Goal: Information Seeking & Learning: Learn about a topic

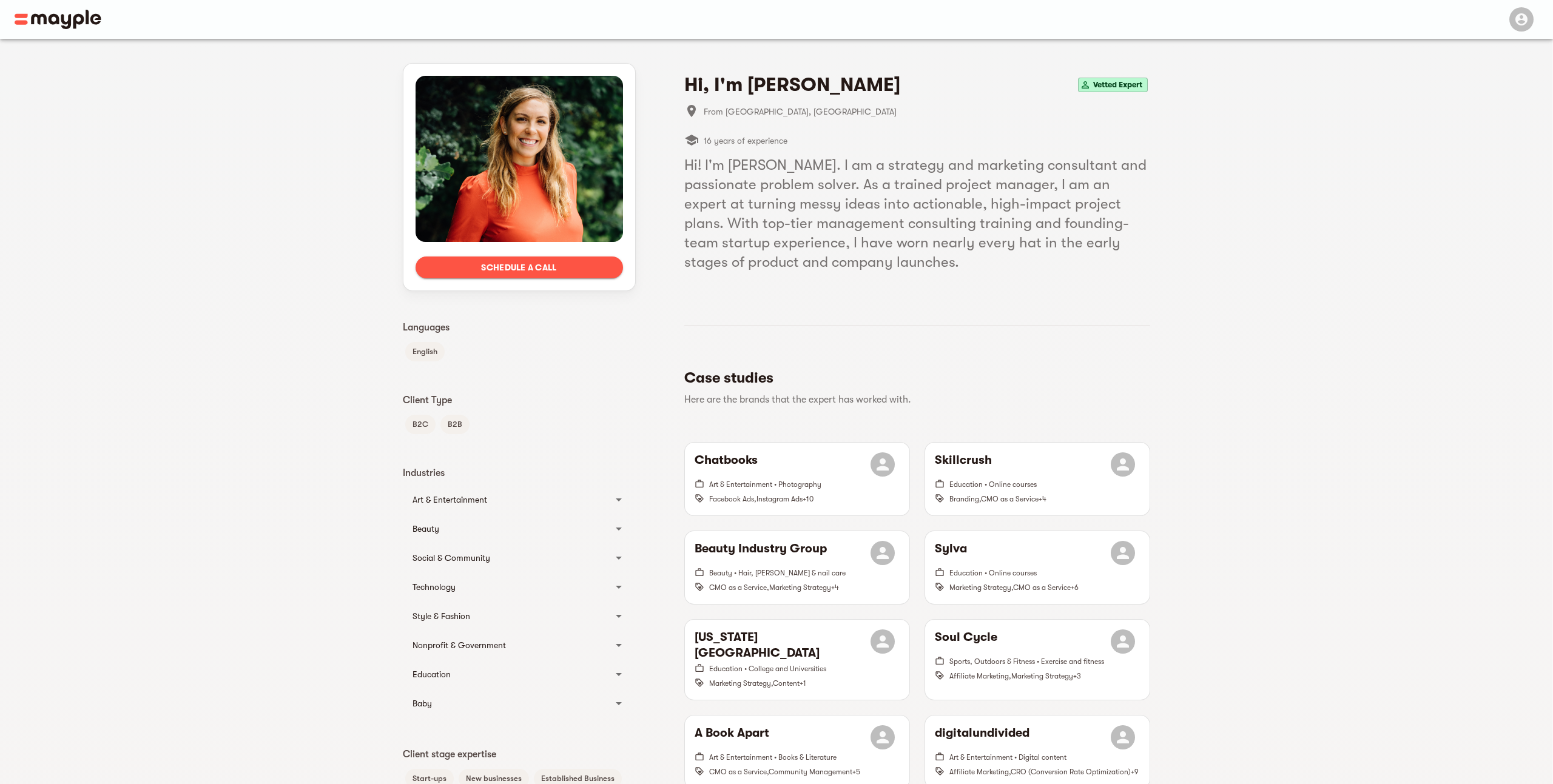
click at [601, 505] on div "Art & Entertainment" at bounding box center [508, 499] width 191 height 14
click at [601, 505] on div "Art & Entertainment" at bounding box center [508, 505] width 191 height 14
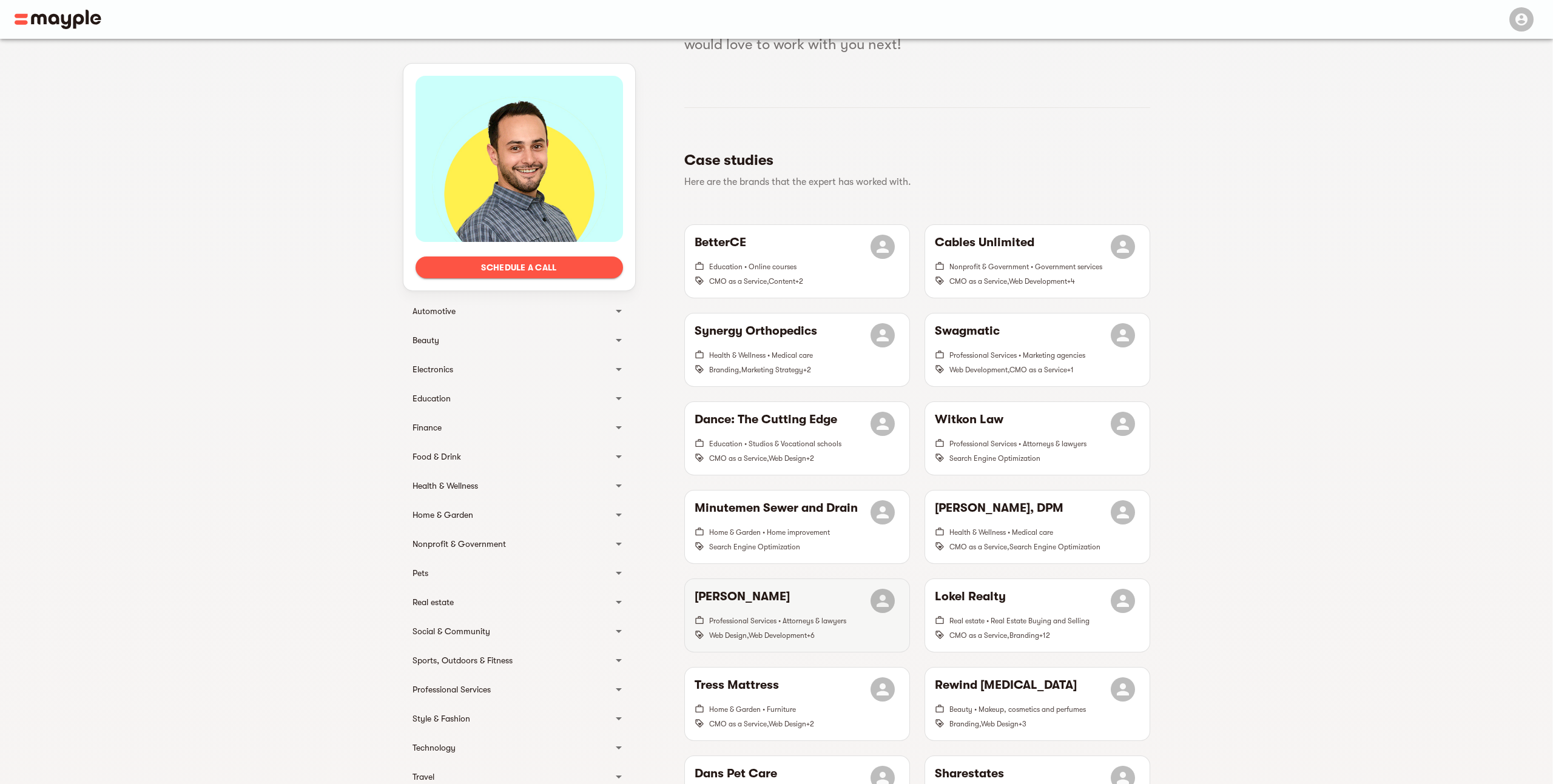
scroll to position [433, 0]
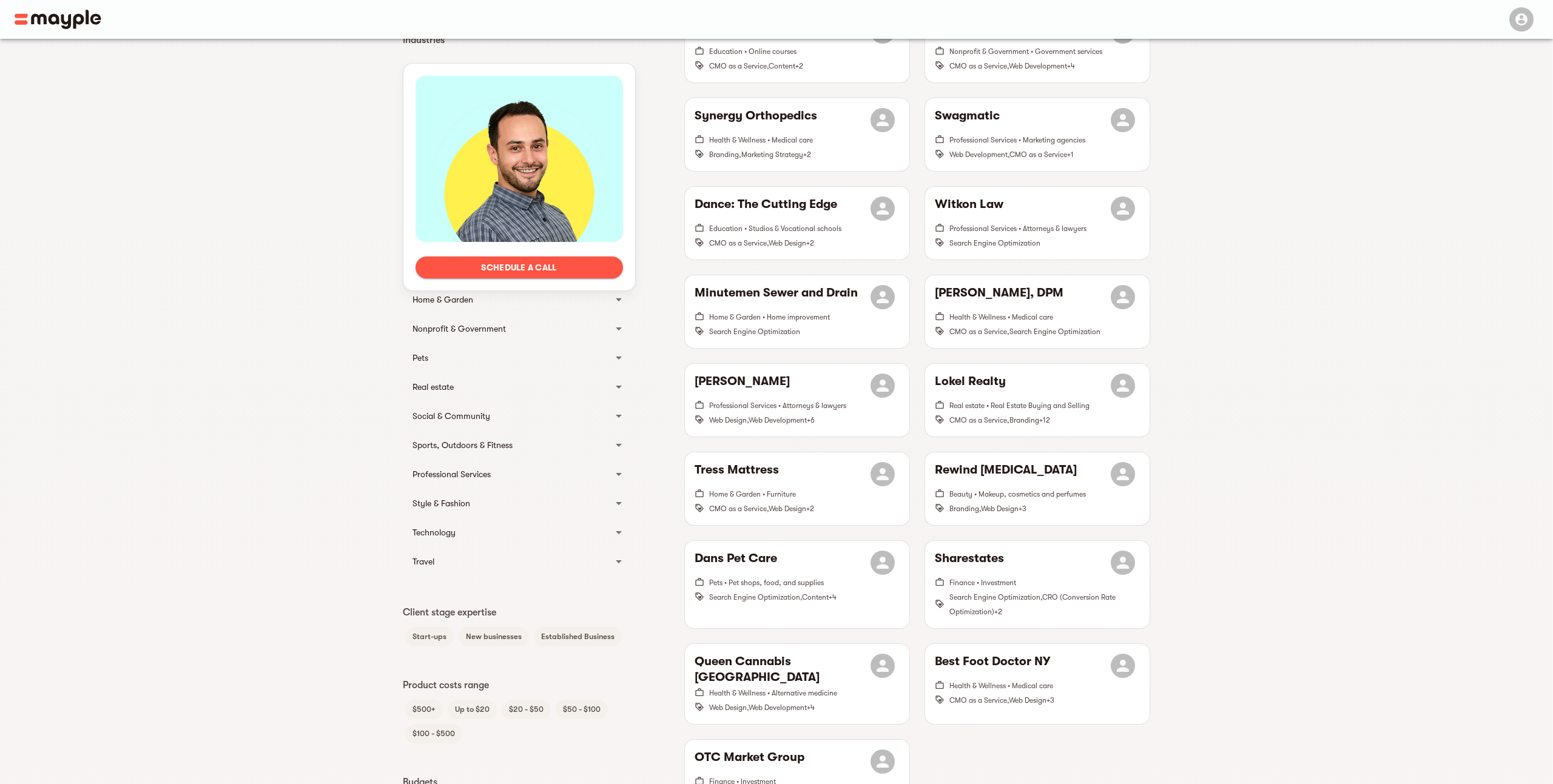
click at [574, 387] on div "Real estate" at bounding box center [508, 387] width 191 height 14
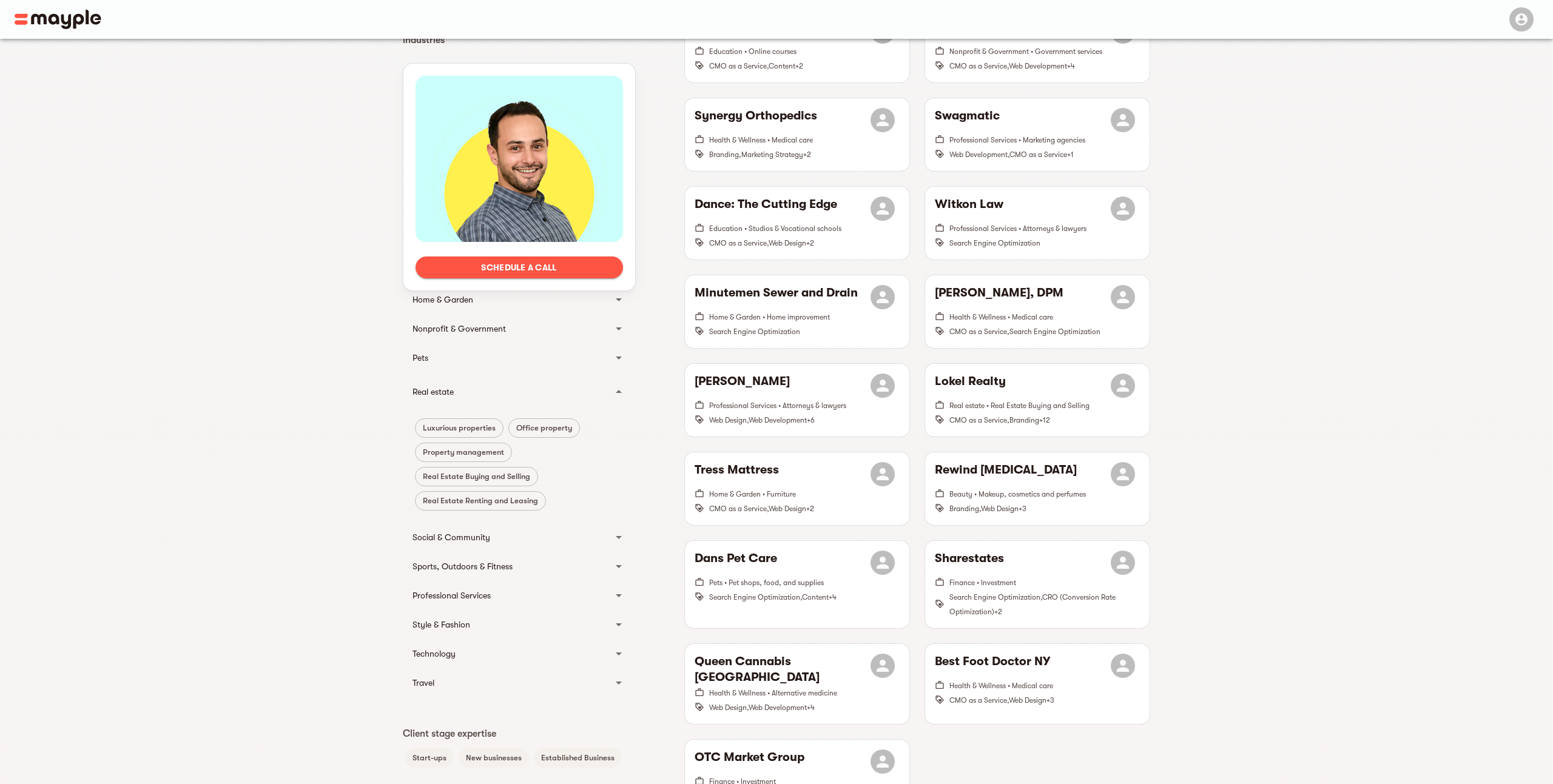
click at [574, 387] on div "Real estate" at bounding box center [508, 391] width 191 height 14
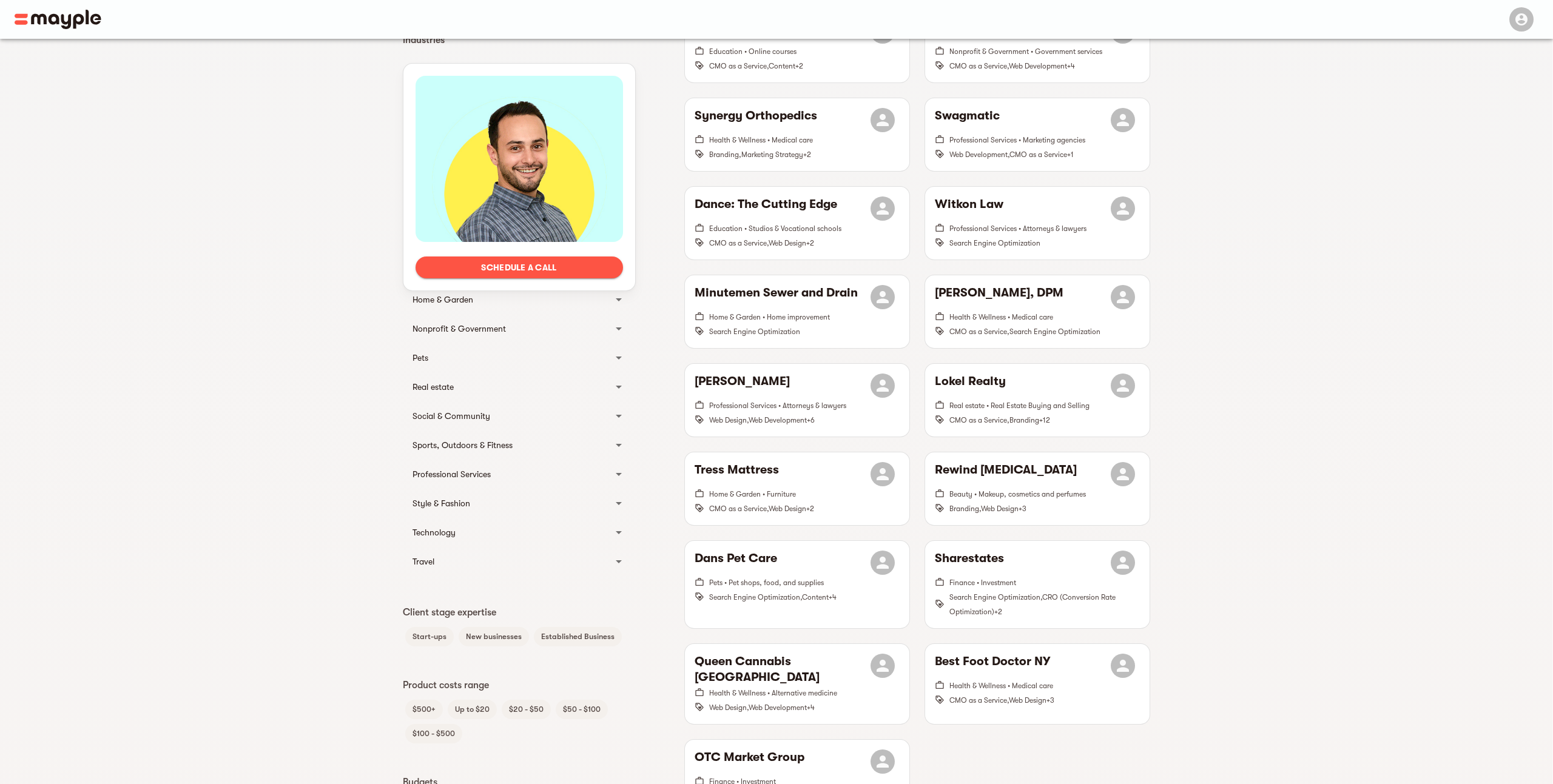
click at [609, 490] on div "Style & Fashion" at bounding box center [519, 503] width 233 height 29
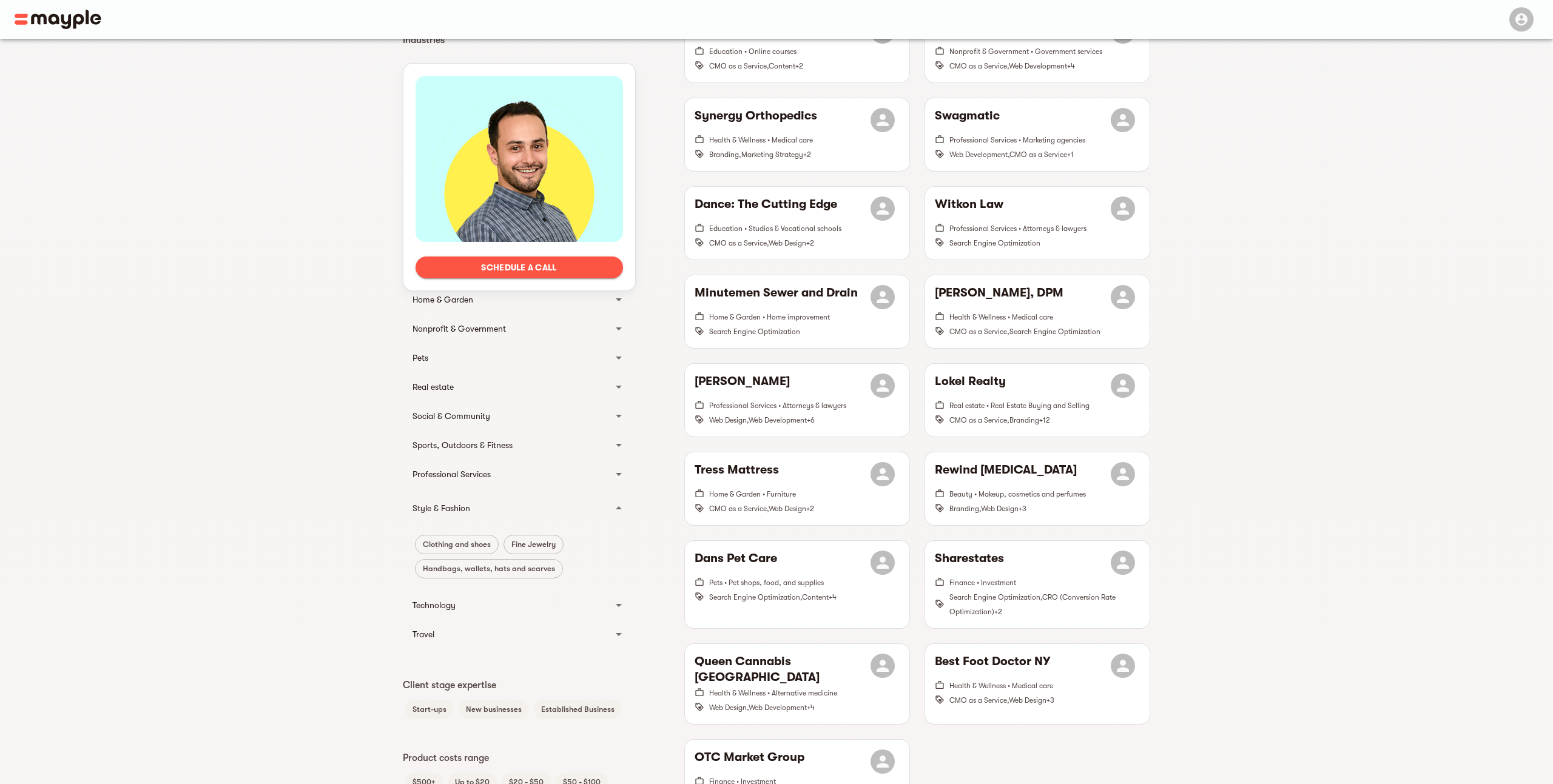
click at [609, 490] on div "Style & Fashion" at bounding box center [519, 508] width 233 height 39
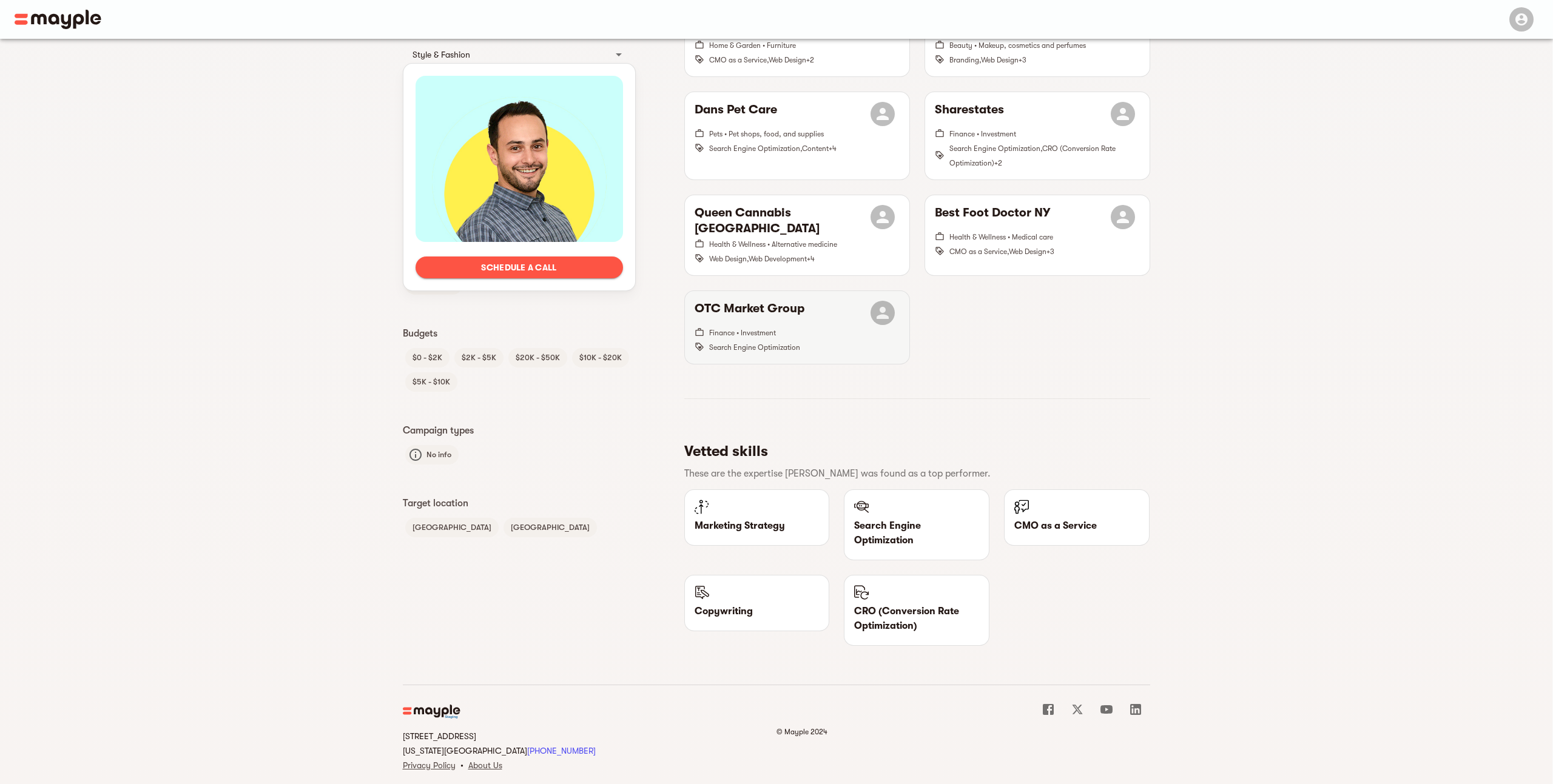
scroll to position [561, 0]
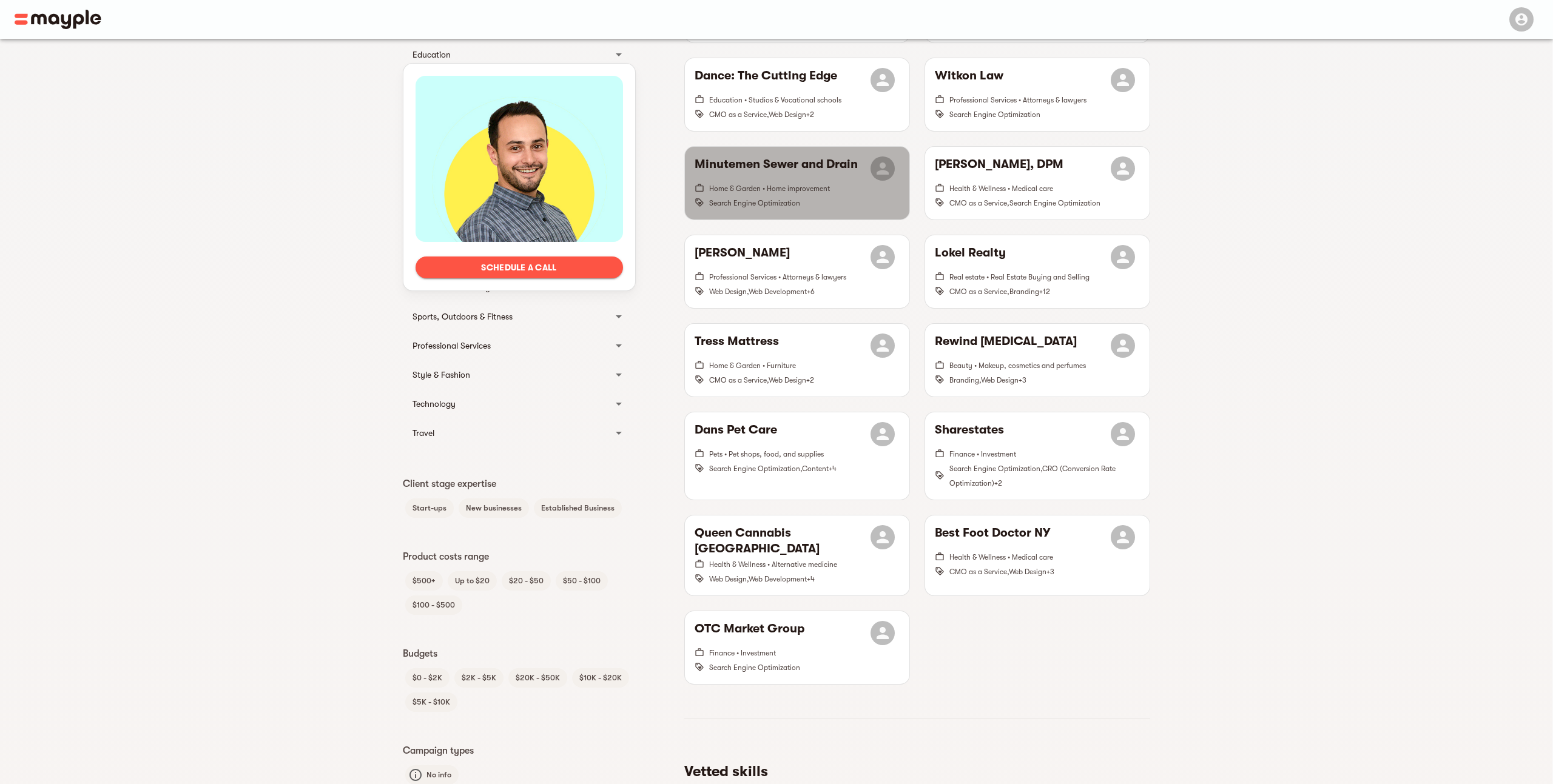
click at [788, 188] on span "Home & Garden • Home improvement" at bounding box center [769, 188] width 120 height 9
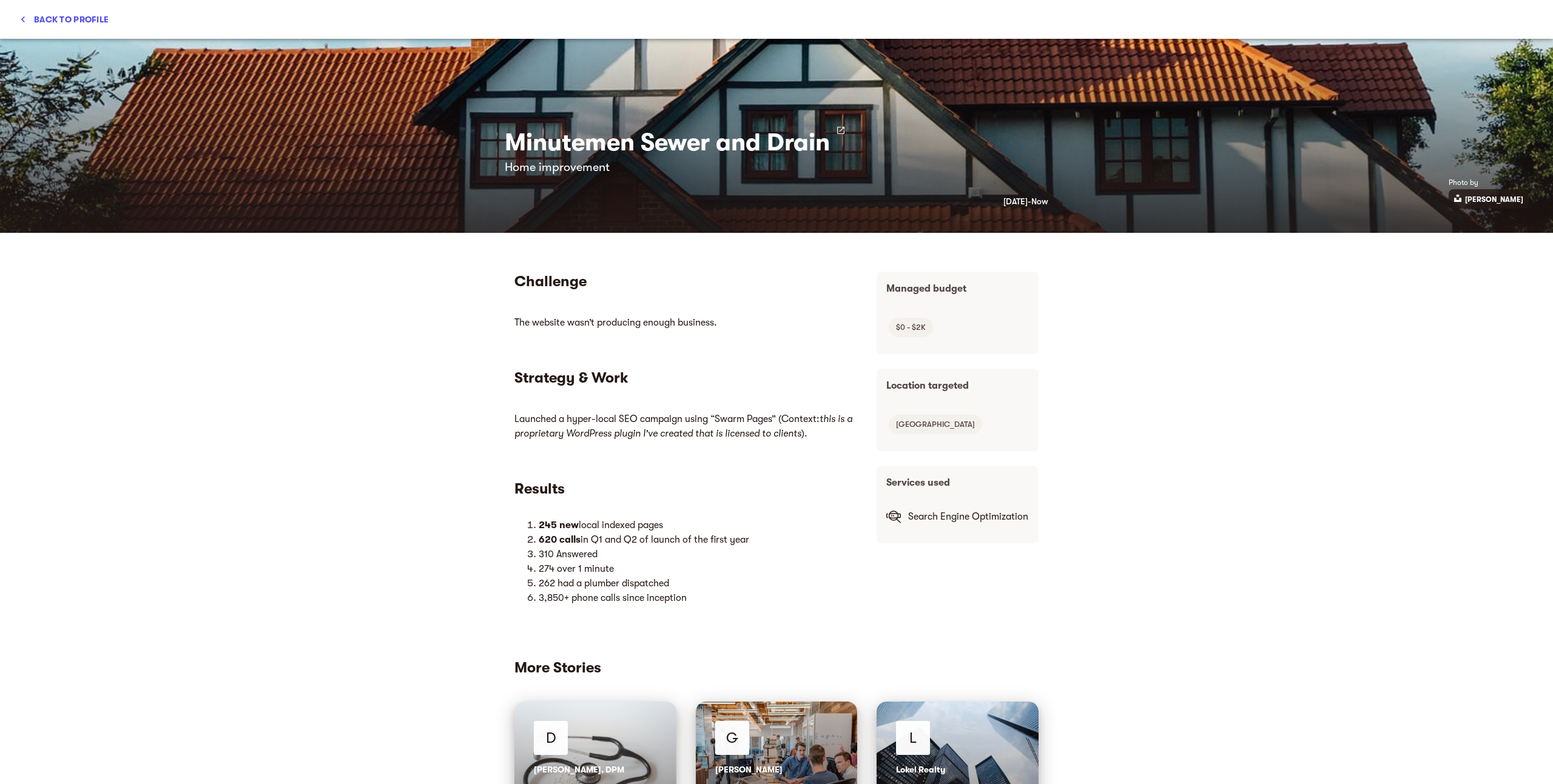
scroll to position [0, 0]
click at [92, 26] on span "Back to profile" at bounding box center [64, 19] width 89 height 14
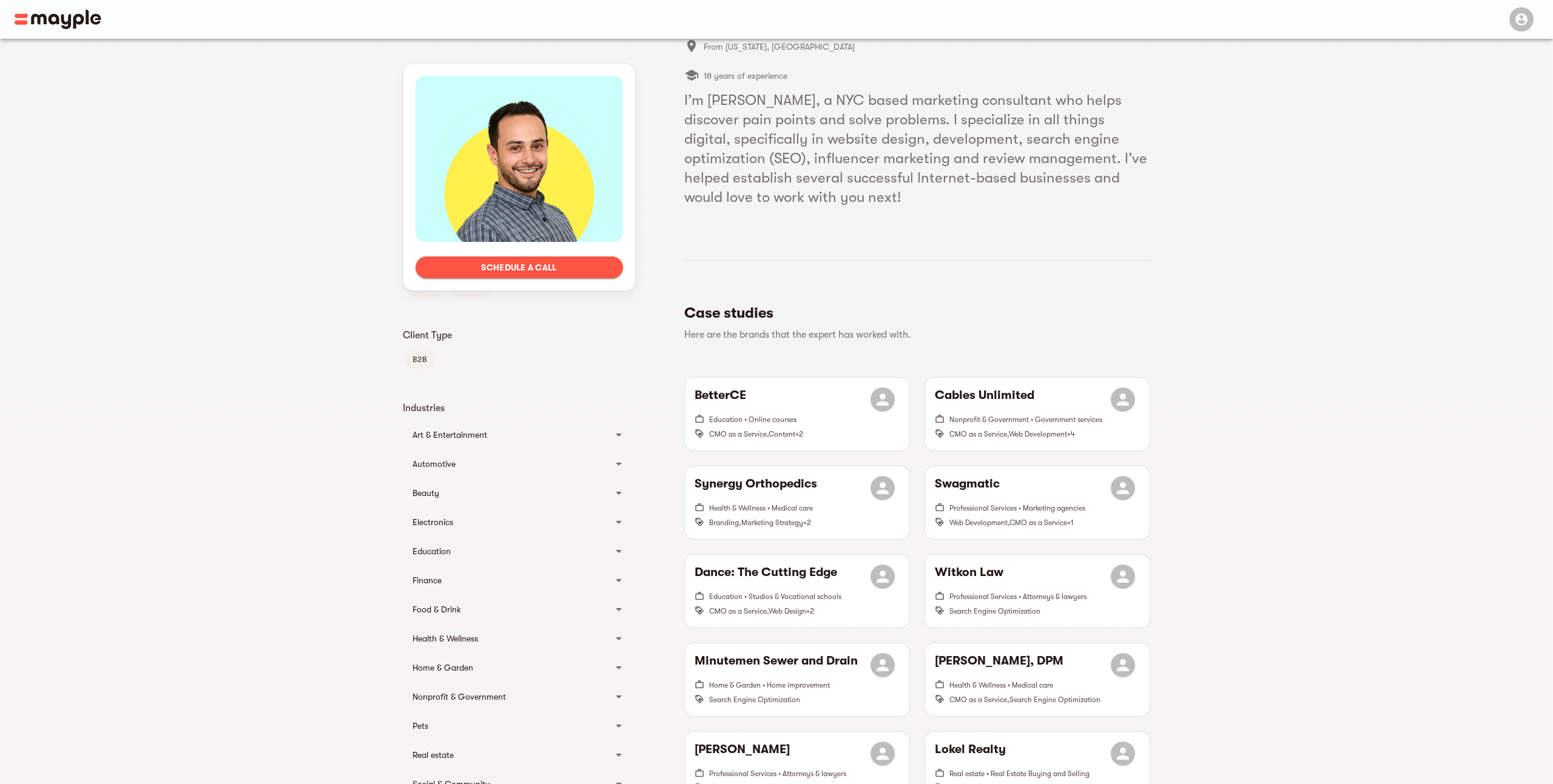
scroll to position [65, 0]
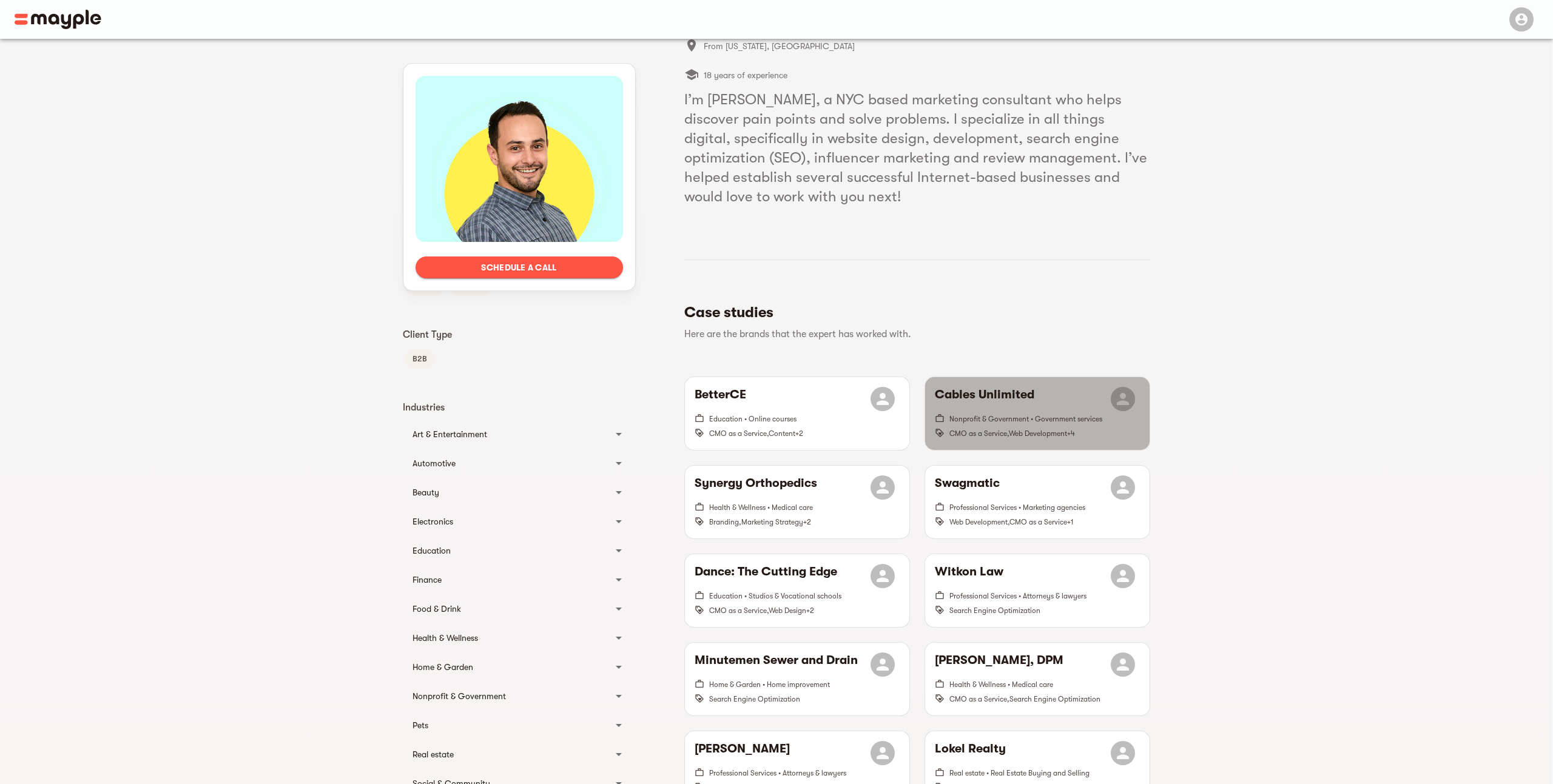
click at [1053, 431] on span "Web Development" at bounding box center [1037, 434] width 58 height 9
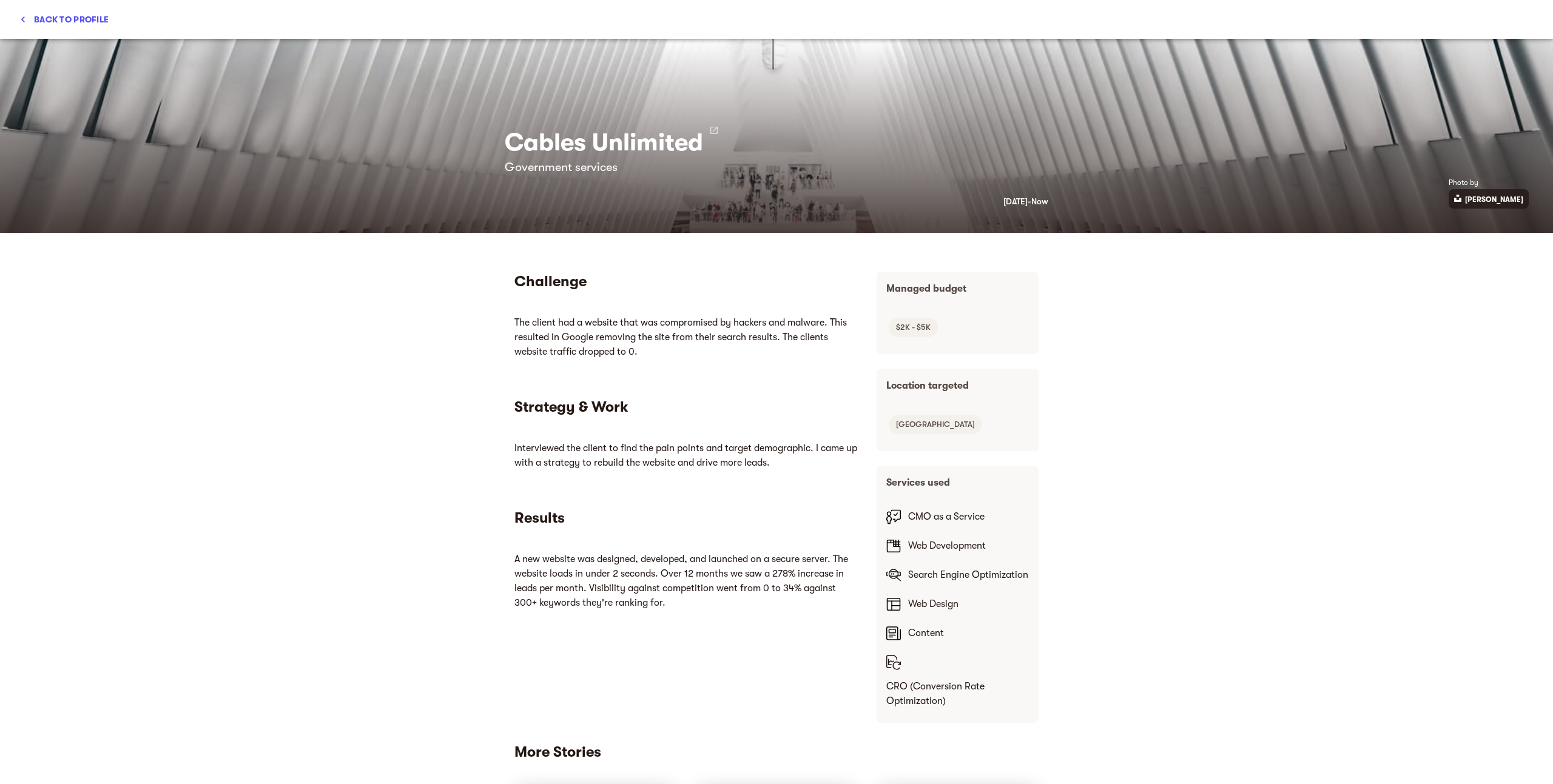
scroll to position [0, 0]
click at [89, 20] on span "Back to profile" at bounding box center [64, 19] width 89 height 14
